Goal: Transaction & Acquisition: Subscribe to service/newsletter

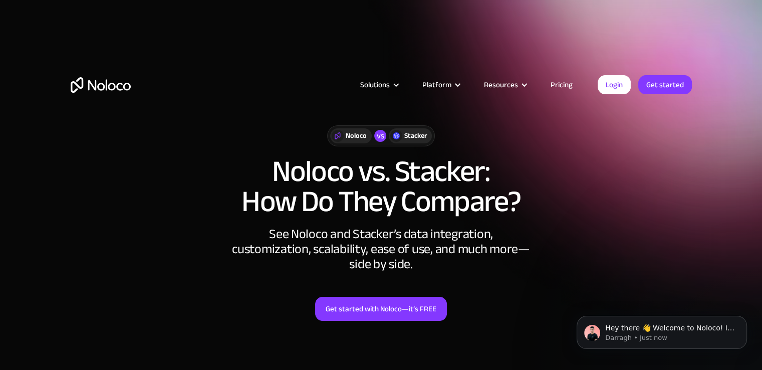
click at [475, 119] on div "Solutions Use Cases Business Types Project Management Keep track of customers, …" at bounding box center [381, 74] width 641 height 99
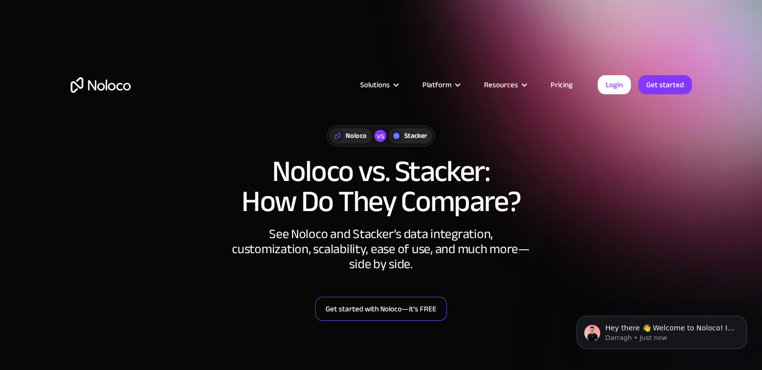
click at [375, 303] on link "Get started with Noloco—it’s FREE" at bounding box center [381, 309] width 132 height 24
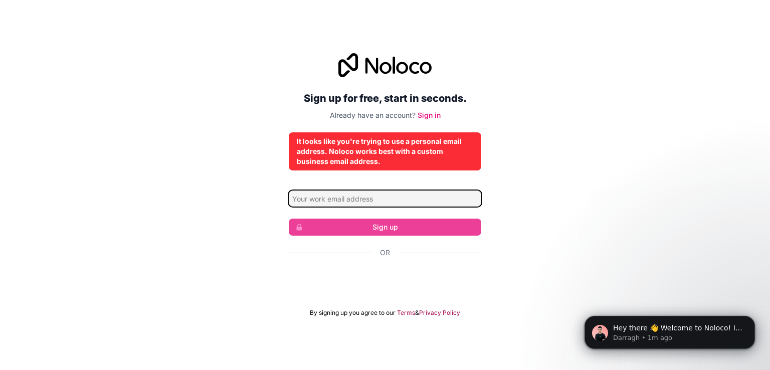
click at [337, 195] on input "Email address" at bounding box center [385, 198] width 192 height 16
paste input "dicof58310@fintehs.com"
type input "dicof58310@fintehs.com"
